Goal: Information Seeking & Learning: Learn about a topic

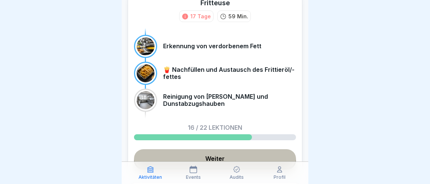
scroll to position [70, 0]
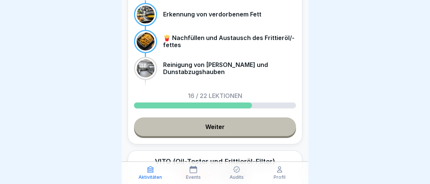
click at [215, 117] on link "Weiter" at bounding box center [215, 126] width 162 height 19
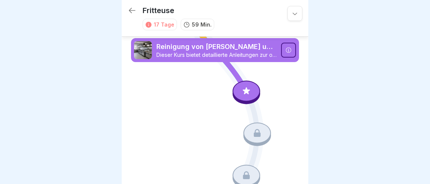
scroll to position [1005, 0]
click at [249, 96] on div at bounding box center [246, 90] width 28 height 21
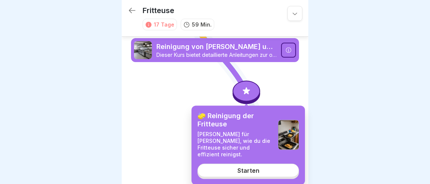
click at [258, 163] on link "Starten" at bounding box center [247, 169] width 101 height 13
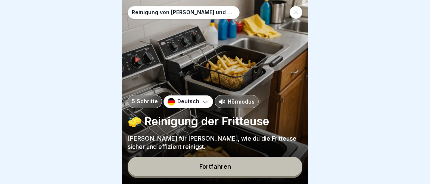
click at [221, 171] on button "Fortfahren" at bounding box center [215, 165] width 175 height 19
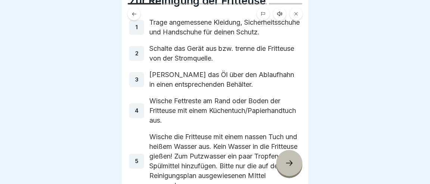
scroll to position [35, 0]
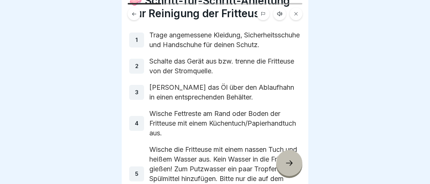
click at [290, 164] on icon at bounding box center [289, 162] width 9 height 9
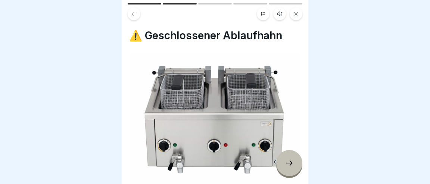
click at [290, 164] on icon at bounding box center [289, 162] width 9 height 9
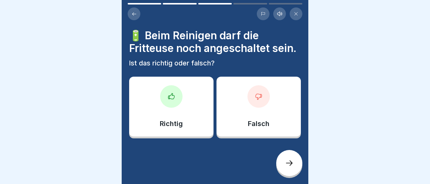
click at [253, 100] on div "Falsch" at bounding box center [258, 106] width 84 height 60
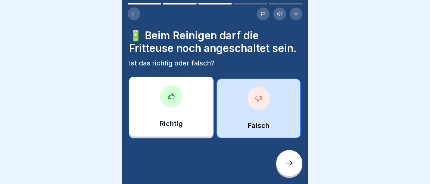
click at [290, 167] on icon at bounding box center [289, 162] width 9 height 9
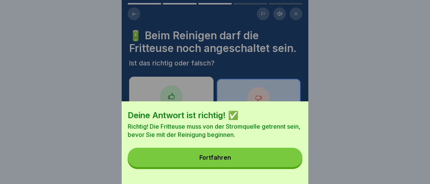
click at [268, 163] on button "Fortfahren" at bounding box center [215, 156] width 175 height 19
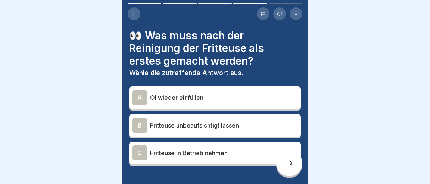
click at [176, 93] on p "Öl wieder einfüllen" at bounding box center [224, 97] width 148 height 9
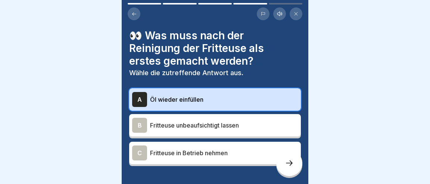
click at [282, 168] on div at bounding box center [289, 163] width 26 height 26
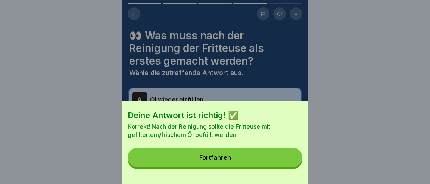
click at [249, 159] on button "Fortfahren" at bounding box center [215, 156] width 175 height 19
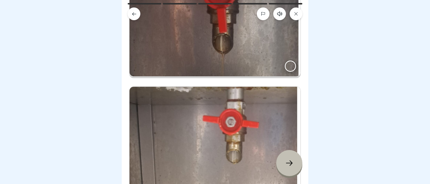
scroll to position [140, 0]
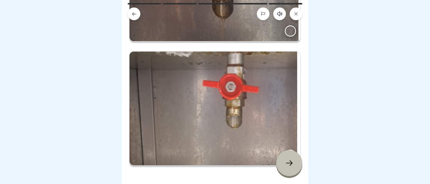
click at [290, 166] on icon at bounding box center [289, 162] width 9 height 9
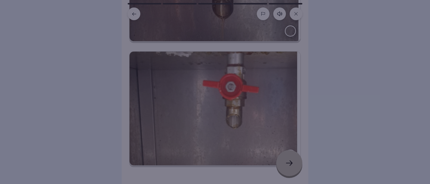
click at [248, 166] on div at bounding box center [215, 92] width 430 height 184
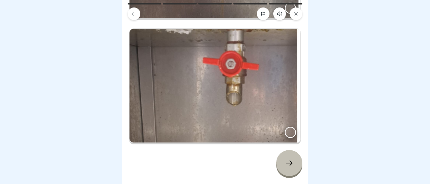
scroll to position [165, 0]
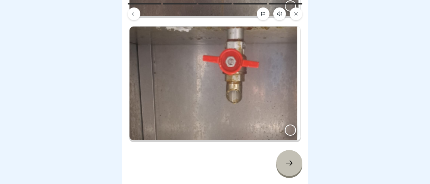
click at [293, 124] on div at bounding box center [290, 129] width 11 height 11
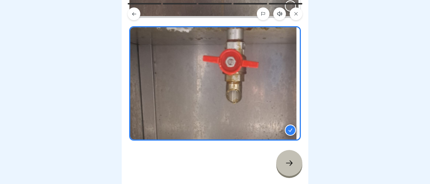
click at [292, 167] on icon at bounding box center [289, 162] width 9 height 9
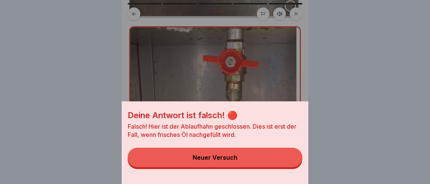
click at [246, 157] on button "Neuer Versuch" at bounding box center [215, 156] width 175 height 19
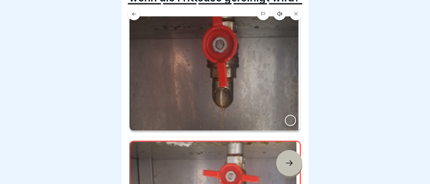
scroll to position [25, 0]
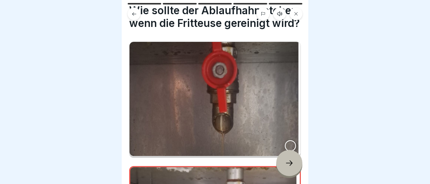
click at [288, 140] on div at bounding box center [290, 145] width 11 height 11
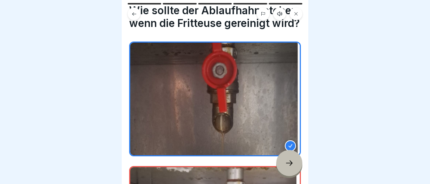
click at [290, 163] on icon at bounding box center [289, 162] width 9 height 9
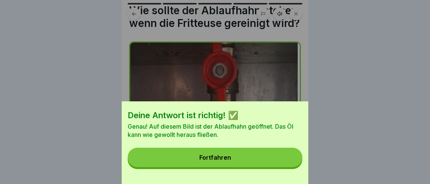
click at [269, 162] on button "Fortfahren" at bounding box center [215, 156] width 175 height 19
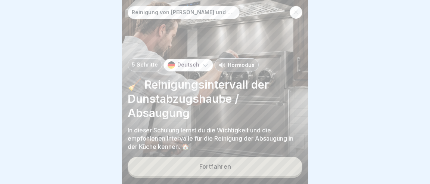
click at [234, 169] on button "Fortfahren" at bounding box center [215, 165] width 175 height 19
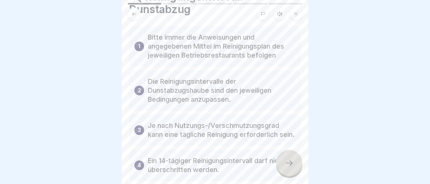
scroll to position [40, 0]
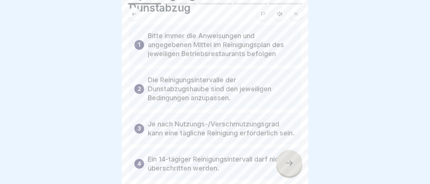
click at [298, 169] on div at bounding box center [289, 163] width 26 height 26
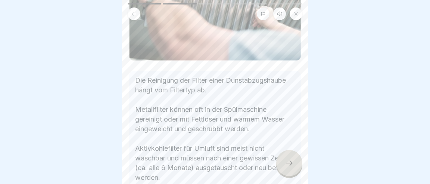
scroll to position [138, 0]
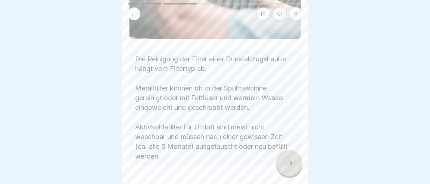
click at [291, 163] on icon at bounding box center [289, 162] width 9 height 9
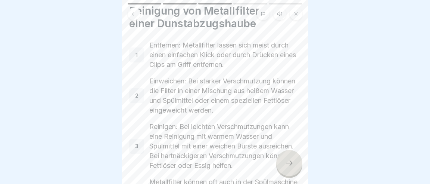
scroll to position [35, 0]
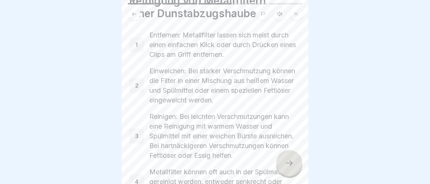
click at [289, 163] on icon at bounding box center [289, 162] width 9 height 9
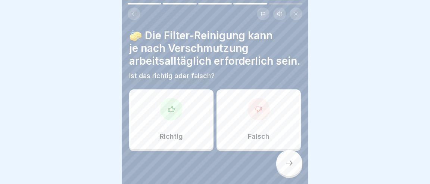
click at [176, 112] on div "Richtig" at bounding box center [171, 119] width 84 height 60
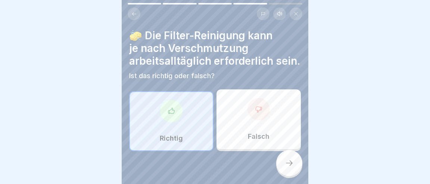
click at [286, 166] on icon at bounding box center [289, 162] width 9 height 9
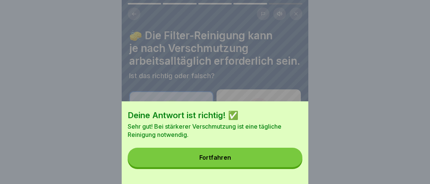
click at [272, 162] on button "Fortfahren" at bounding box center [215, 156] width 175 height 19
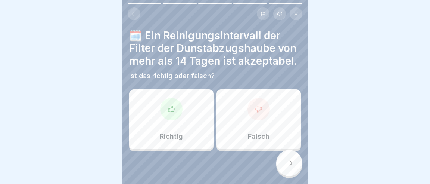
click at [259, 115] on div "Falsch" at bounding box center [258, 119] width 84 height 60
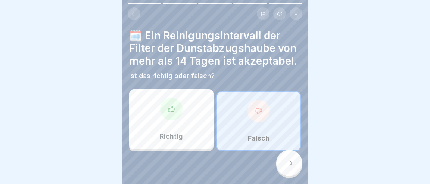
click at [297, 166] on div at bounding box center [289, 163] width 26 height 26
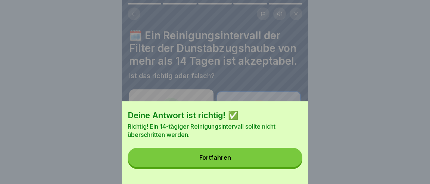
click at [259, 160] on button "Fortfahren" at bounding box center [215, 156] width 175 height 19
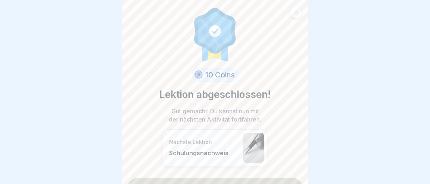
click at [254, 178] on link "Fortfahren" at bounding box center [215, 187] width 175 height 19
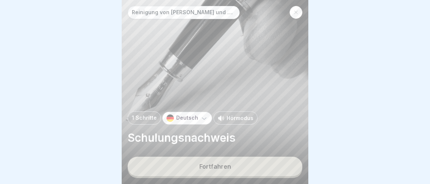
click at [239, 171] on button "Fortfahren" at bounding box center [215, 165] width 175 height 19
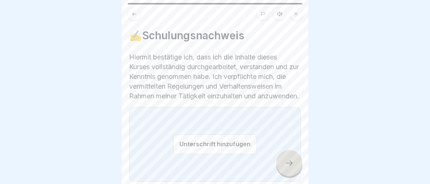
click at [134, 157] on div "Unterschrift hinzufügen" at bounding box center [215, 144] width 172 height 75
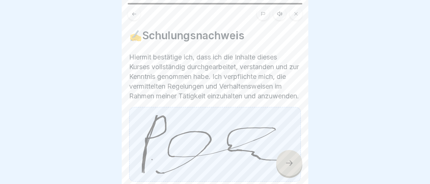
click at [292, 163] on icon at bounding box center [289, 162] width 9 height 9
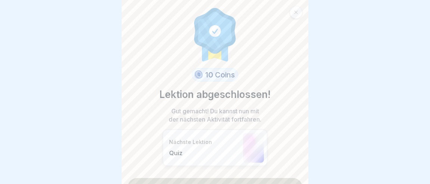
click at [235, 178] on link "Fortfahren" at bounding box center [215, 187] width 175 height 19
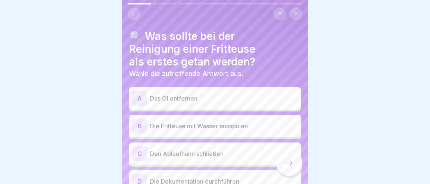
click at [139, 91] on div "A" at bounding box center [139, 98] width 15 height 15
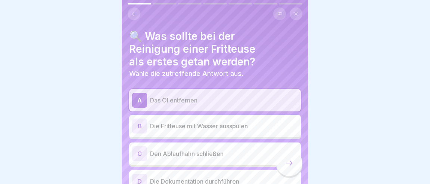
click at [285, 163] on div at bounding box center [289, 163] width 26 height 26
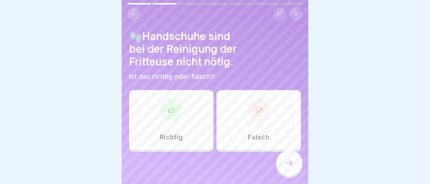
click at [162, 95] on div "Richtig" at bounding box center [171, 120] width 84 height 60
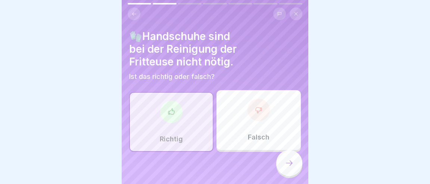
click at [290, 165] on icon at bounding box center [289, 162] width 9 height 9
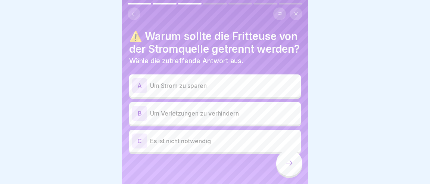
click at [141, 106] on div "B" at bounding box center [139, 113] width 15 height 15
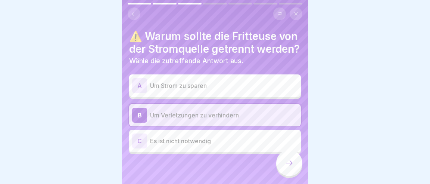
click at [288, 168] on div at bounding box center [289, 163] width 26 height 26
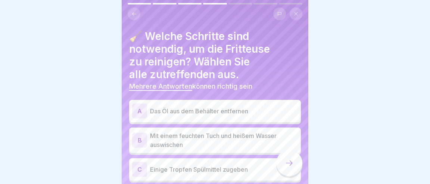
click at [143, 103] on div "A" at bounding box center [139, 110] width 15 height 15
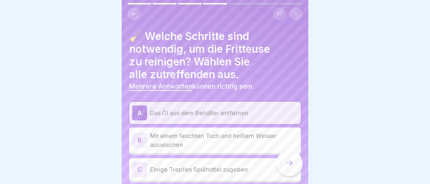
click at [137, 132] on div "B" at bounding box center [139, 139] width 15 height 15
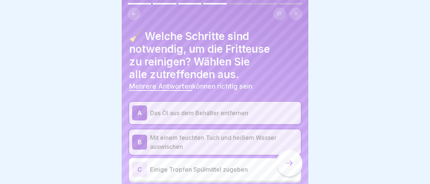
click at [144, 162] on div "C" at bounding box center [139, 169] width 15 height 15
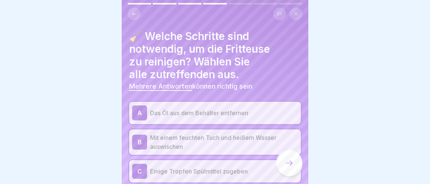
scroll to position [35, 0]
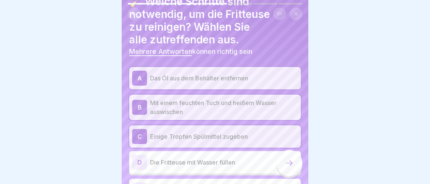
click at [291, 168] on div at bounding box center [289, 163] width 26 height 26
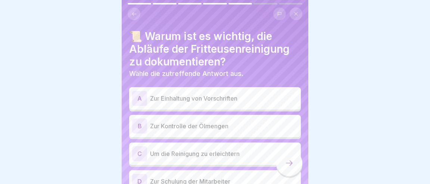
click at [142, 91] on div "A" at bounding box center [139, 98] width 15 height 15
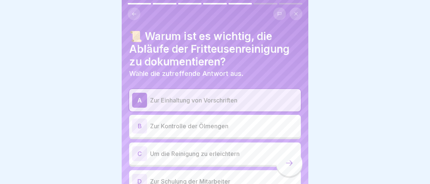
click at [293, 166] on icon at bounding box center [289, 162] width 9 height 9
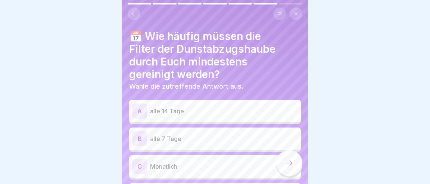
click at [138, 103] on div "A" at bounding box center [139, 110] width 15 height 15
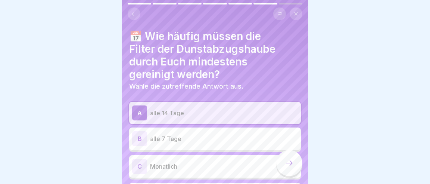
click at [290, 166] on icon at bounding box center [289, 162] width 9 height 9
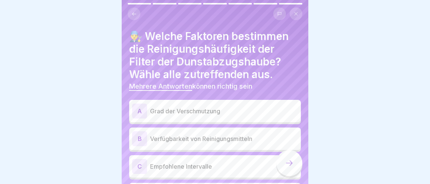
click at [139, 103] on div "A" at bounding box center [139, 110] width 15 height 15
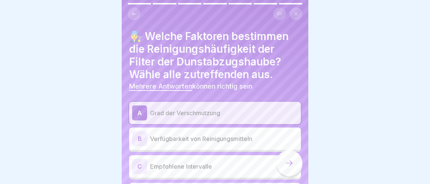
click at [137, 159] on div "C" at bounding box center [139, 166] width 15 height 15
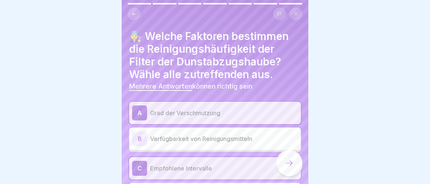
click at [296, 165] on div at bounding box center [289, 163] width 26 height 26
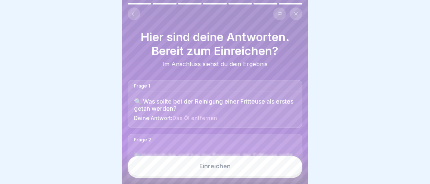
click at [235, 170] on button "Einreichen" at bounding box center [215, 166] width 175 height 20
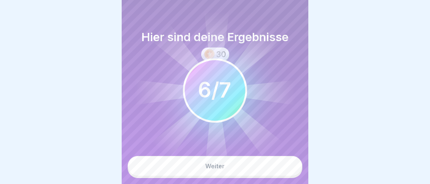
click at [234, 166] on icon at bounding box center [215, 90] width 164 height 164
click at [218, 166] on icon at bounding box center [216, 130] width 25 height 81
